Goal: Navigation & Orientation: Find specific page/section

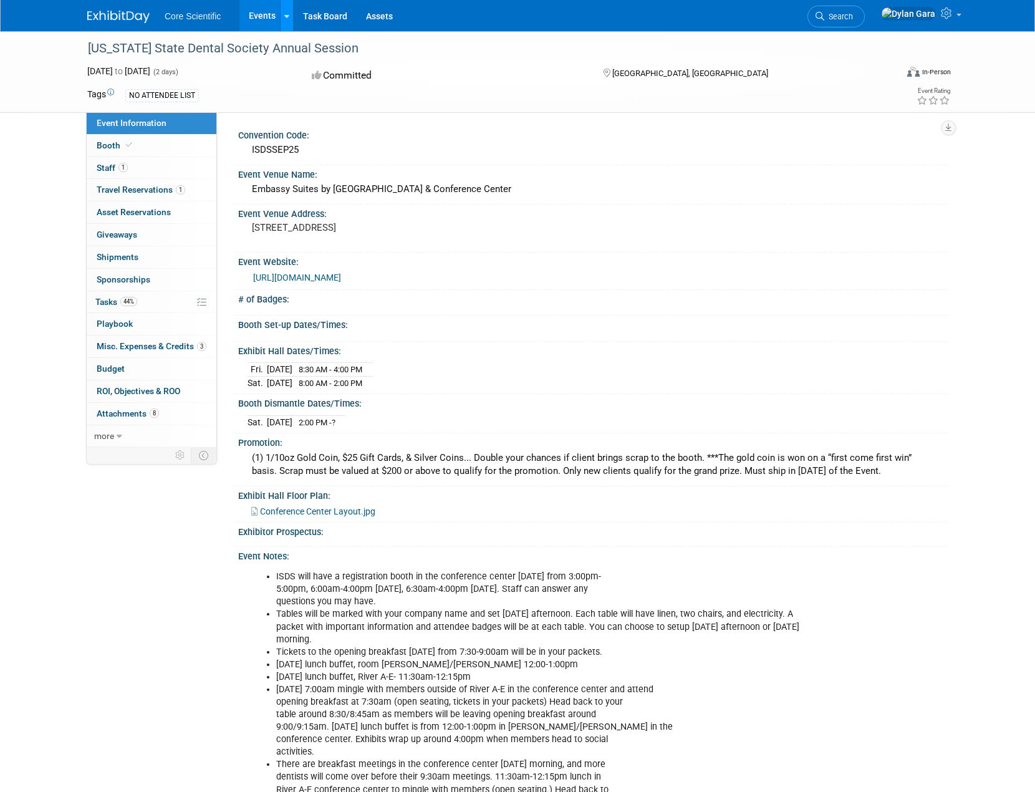
click at [282, 14] on link at bounding box center [286, 15] width 13 height 31
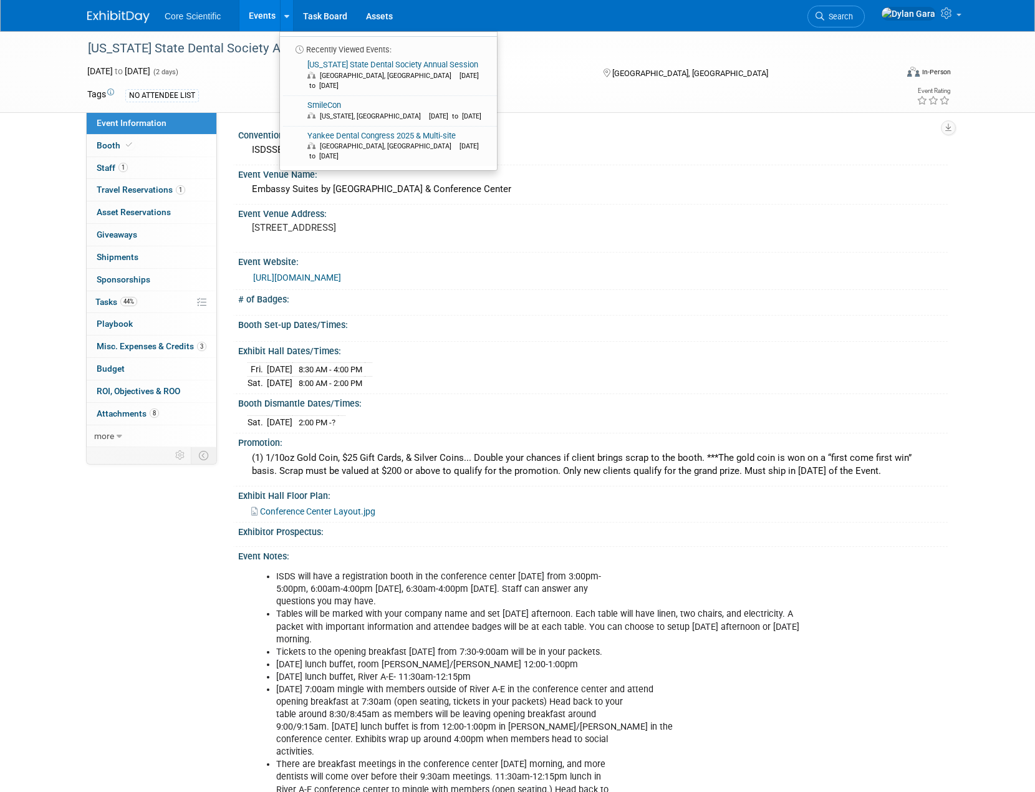
click at [257, 24] on link "Events" at bounding box center [262, 15] width 46 height 31
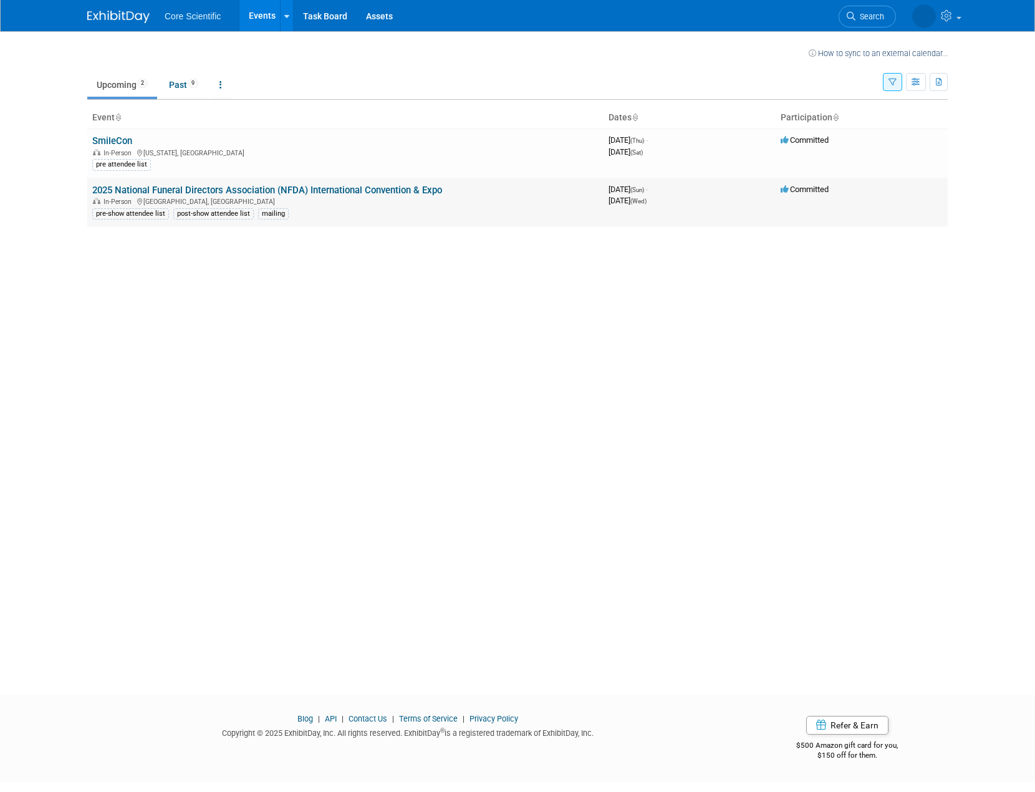
click at [217, 186] on link "2025 National Funeral Directors Association (NFDA) International Convention & E…" at bounding box center [267, 190] width 350 height 11
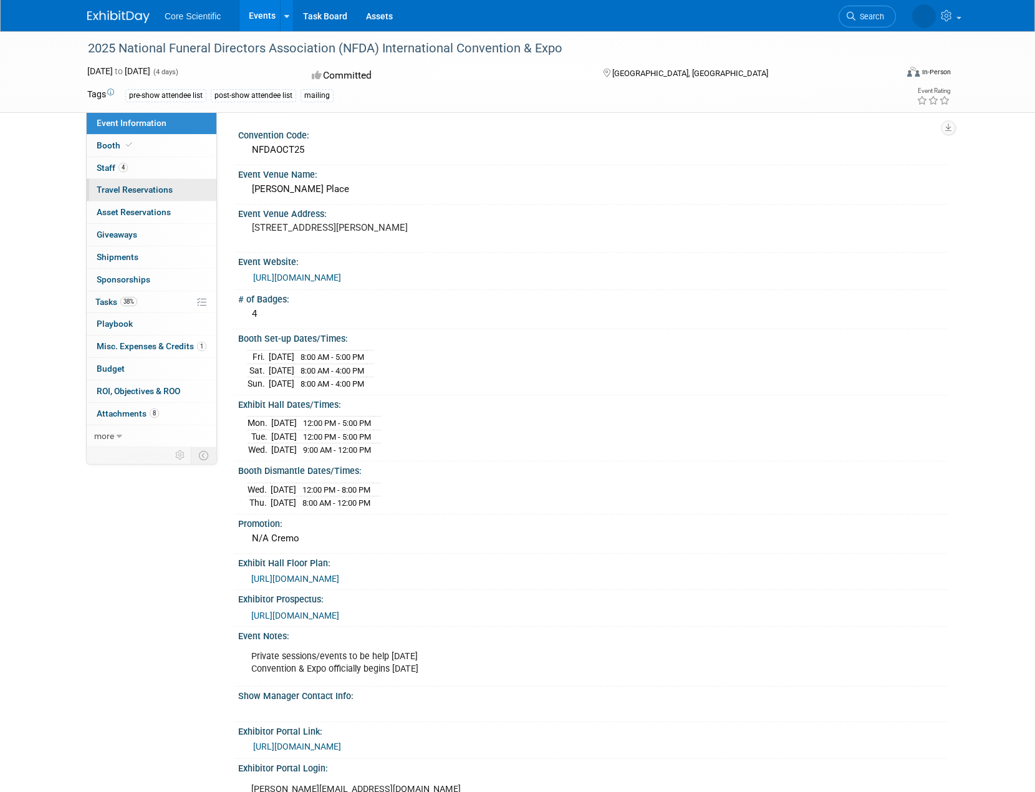
click at [170, 195] on span "Travel Reservations 0" at bounding box center [135, 190] width 76 height 10
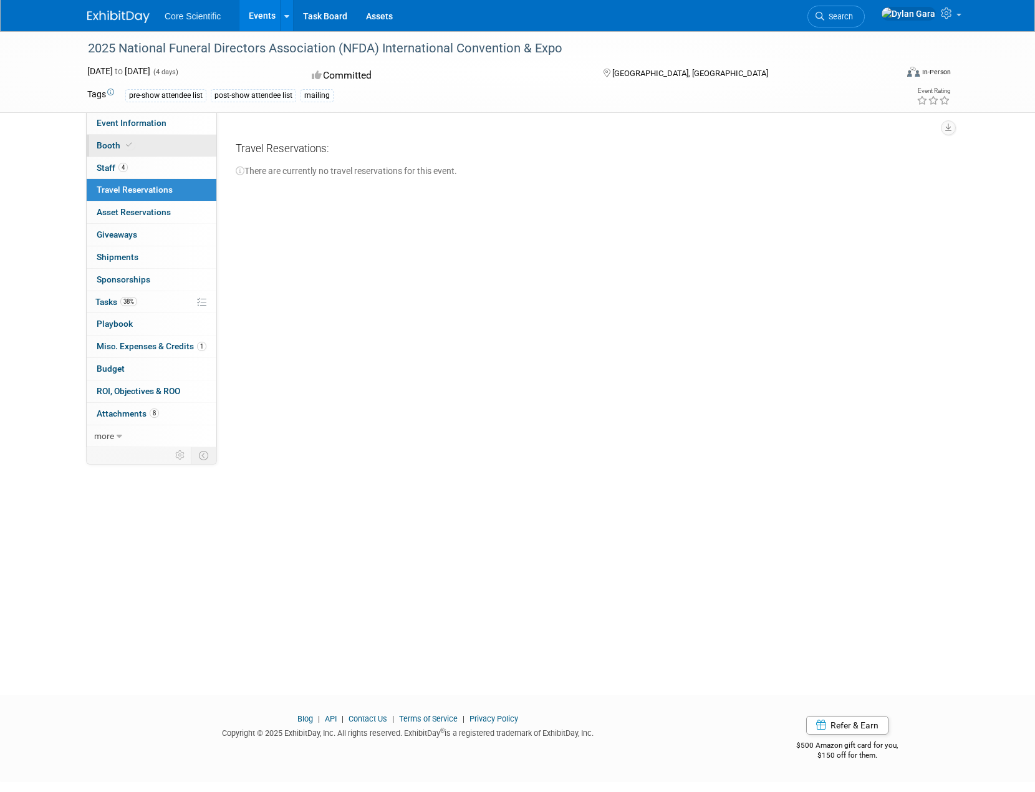
click at [187, 140] on link "Booth" at bounding box center [152, 146] width 130 height 22
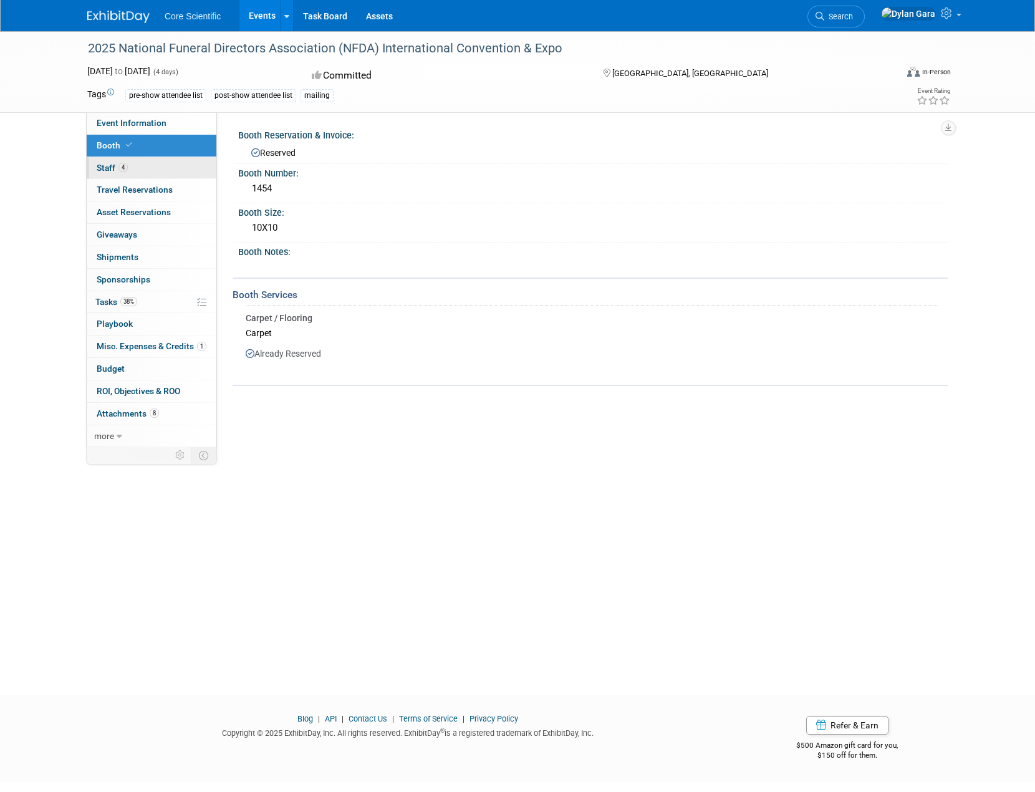
click at [179, 168] on link "4 Staff 4" at bounding box center [152, 168] width 130 height 22
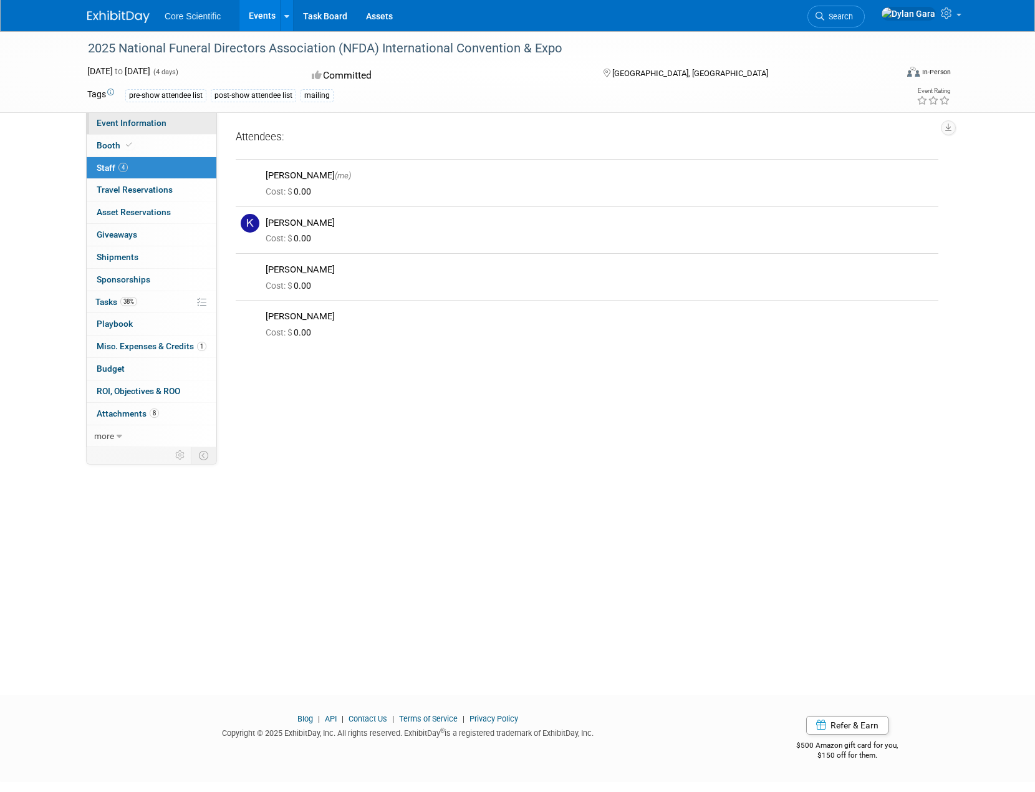
click at [186, 127] on link "Event Information" at bounding box center [152, 123] width 130 height 22
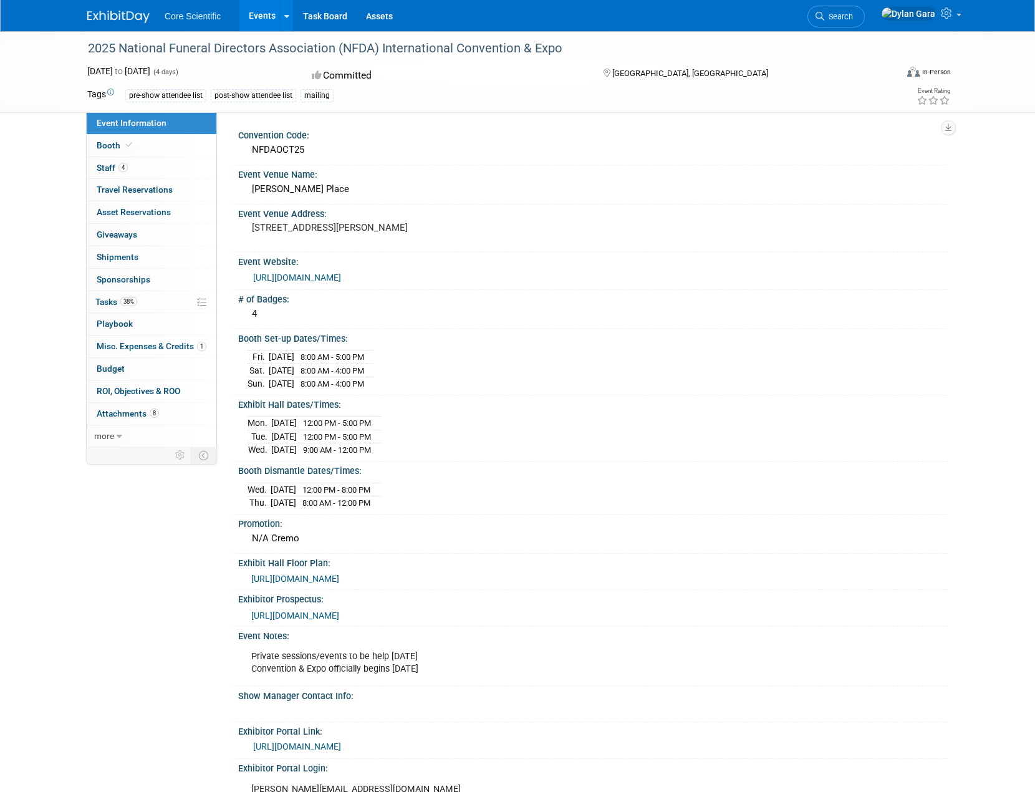
drag, startPoint x: 456, startPoint y: 222, endPoint x: 253, endPoint y: 226, distance: 203.9
click at [253, 226] on pre "2301 S Martin Luther King Dr, Chicago, IL 60616" at bounding box center [386, 227] width 268 height 11
